Goal: Information Seeking & Learning: Learn about a topic

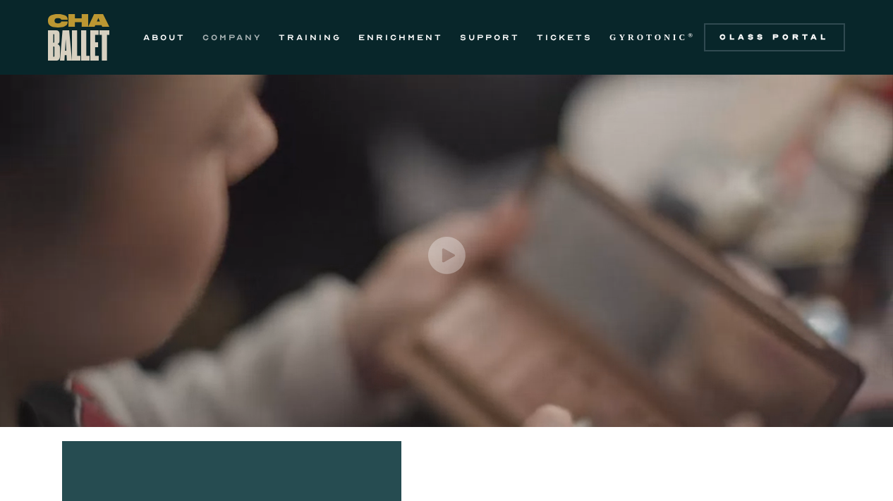
click at [229, 40] on link "COMPANY" at bounding box center [231, 37] width 59 height 17
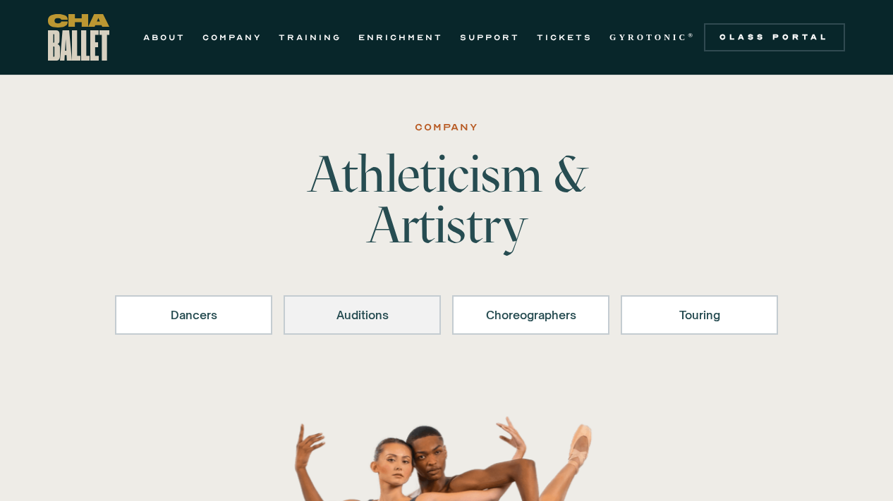
click at [363, 313] on div "Auditions" at bounding box center [362, 315] width 121 height 17
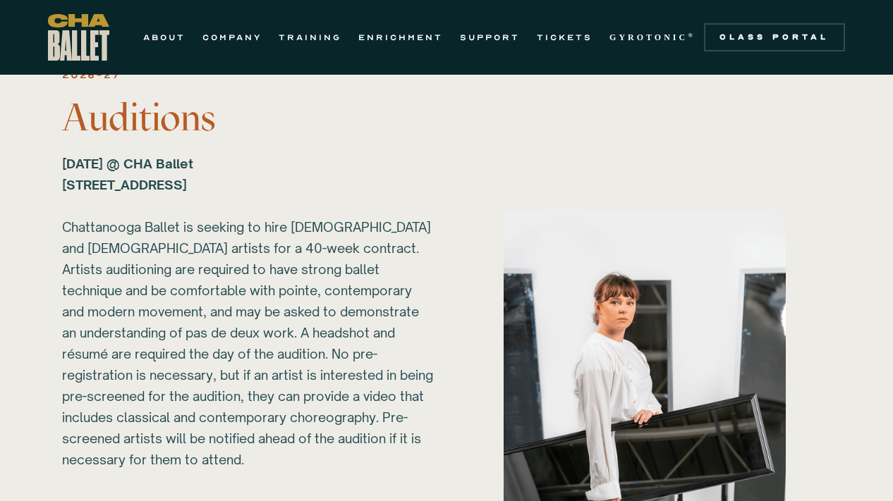
scroll to position [1617, 0]
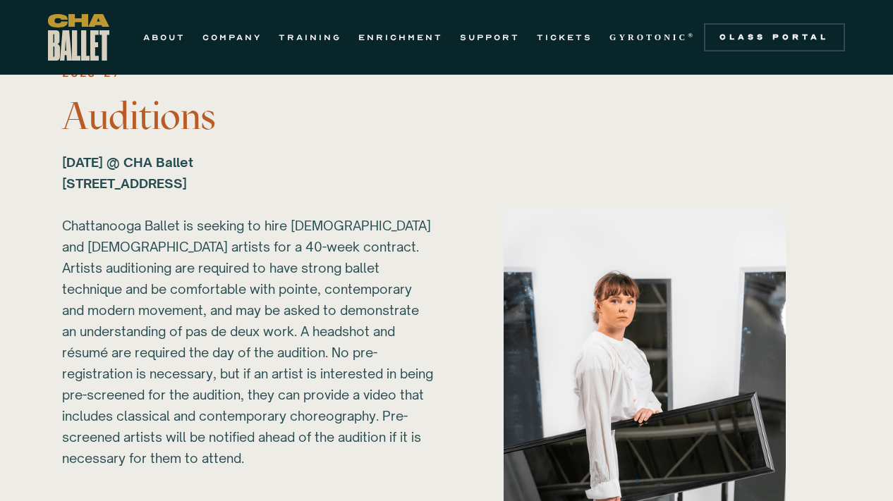
click at [291, 138] on div "2026-27 Auditions [DATE] @ CHA Ballet [STREET_ADDRESS] ‍ Chattanooga Ballet is …" at bounding box center [248, 266] width 373 height 405
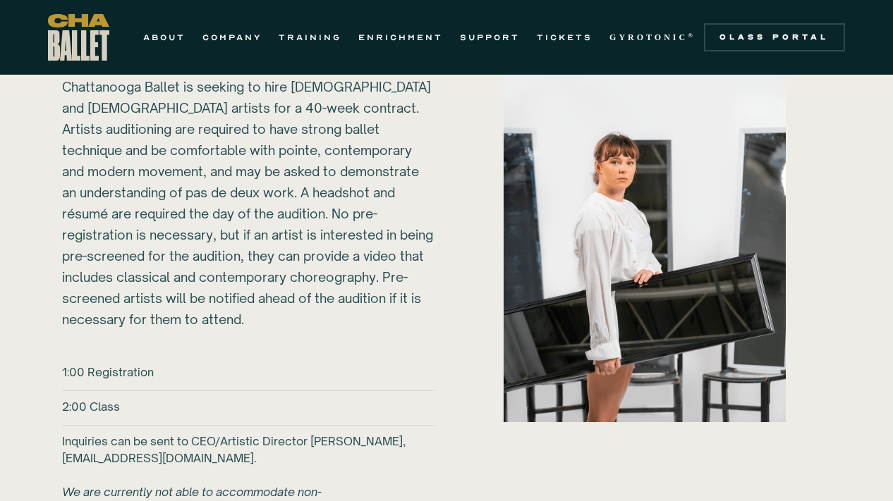
scroll to position [1759, 0]
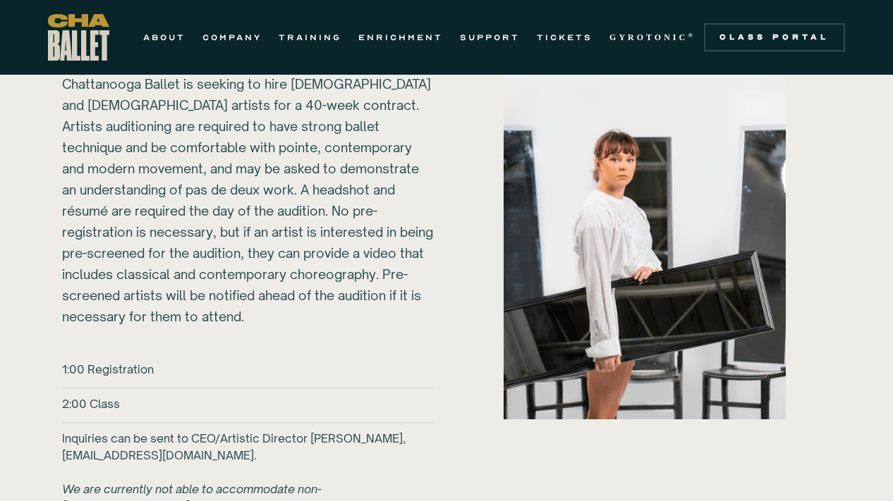
click at [432, 160] on div "[DATE] @ CHA Ballet [STREET_ADDRESS] ‍ Chattanooga Ballet is seeking to hire [D…" at bounding box center [248, 168] width 373 height 317
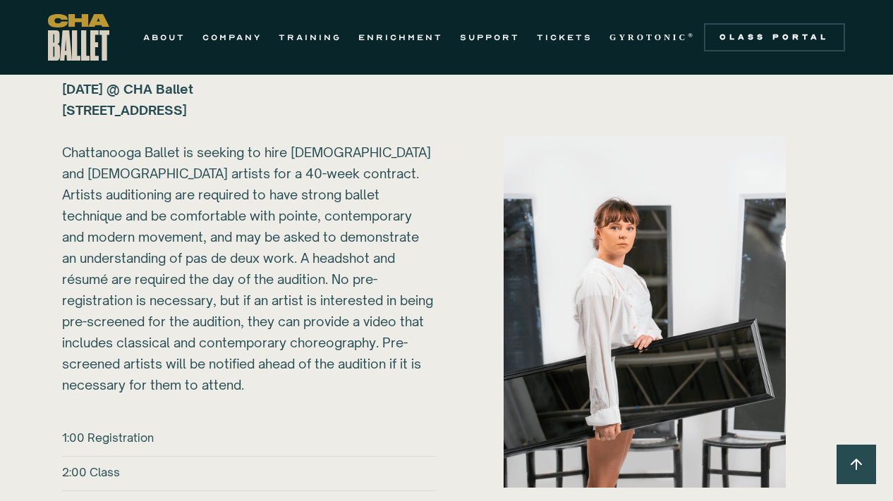
scroll to position [1695, 0]
